Goal: Register for event/course

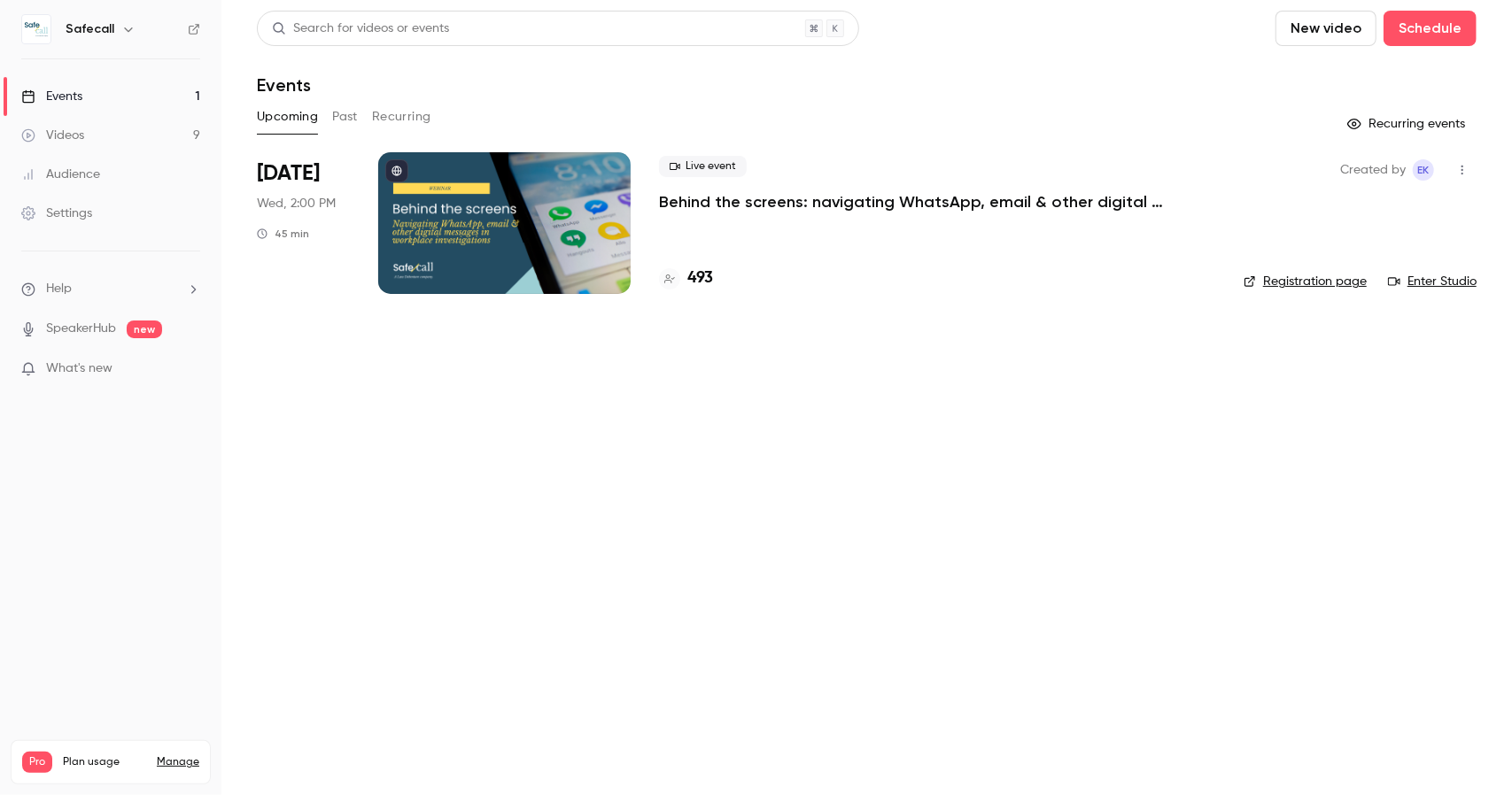
click at [705, 279] on h4 "493" at bounding box center [700, 278] width 26 height 24
